Goal: Task Accomplishment & Management: Complete application form

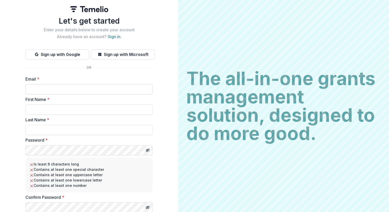
click at [35, 90] on input "Email *" at bounding box center [88, 89] width 127 height 10
type input "**********"
type input "******"
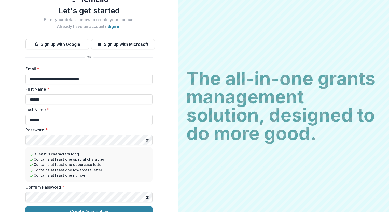
scroll to position [19, 0]
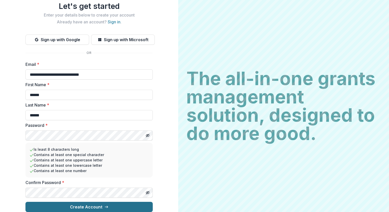
click at [120, 202] on button "Create Account" at bounding box center [88, 207] width 127 height 10
click at [125, 202] on button "Create Account" at bounding box center [88, 207] width 127 height 10
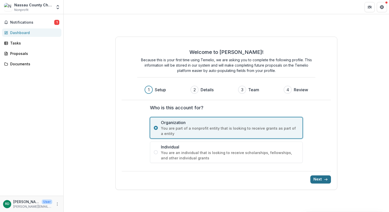
click at [317, 180] on button "Next" at bounding box center [320, 179] width 21 height 8
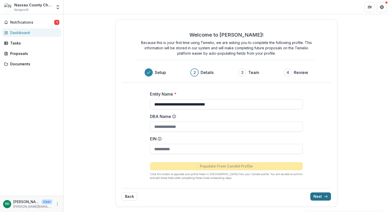
click at [317, 196] on button "Next" at bounding box center [320, 197] width 21 height 8
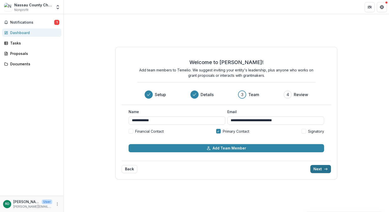
click at [316, 168] on button "Next" at bounding box center [320, 169] width 21 height 8
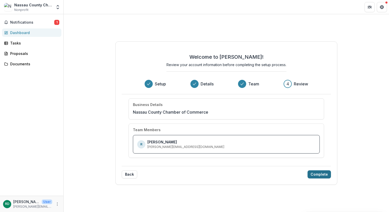
click at [314, 176] on button "Complete" at bounding box center [318, 174] width 23 height 8
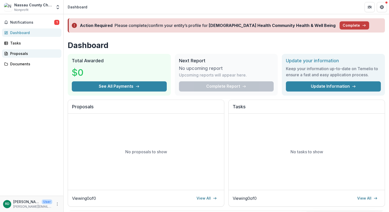
click at [14, 54] on div "Proposals" at bounding box center [33, 53] width 47 height 5
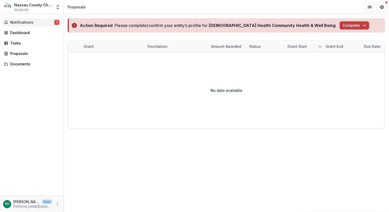
click at [18, 23] on span "Notifications" at bounding box center [32, 22] width 44 height 4
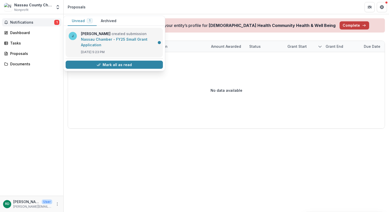
click at [94, 39] on link "Nassau Chamber - FY25 Small Grant Application" at bounding box center [114, 42] width 66 height 10
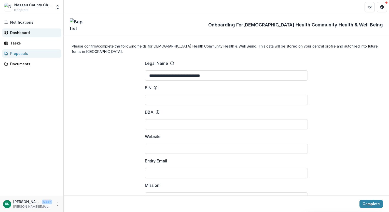
click at [21, 35] on div "Dashboard" at bounding box center [33, 32] width 47 height 5
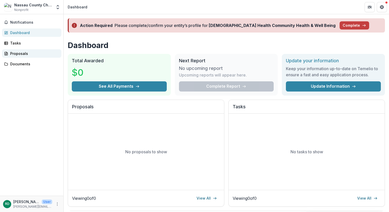
click at [19, 55] on div "Proposals" at bounding box center [33, 53] width 47 height 5
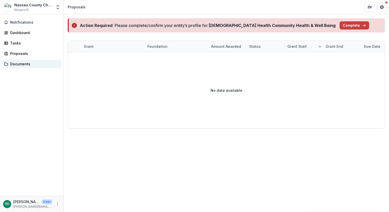
click at [17, 65] on div "Documents" at bounding box center [33, 63] width 47 height 5
